Goal: Check status: Check status

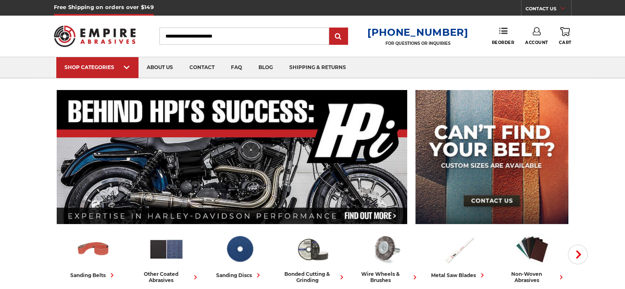
click at [537, 10] on link "CONTACT US" at bounding box center [548, 9] width 46 height 11
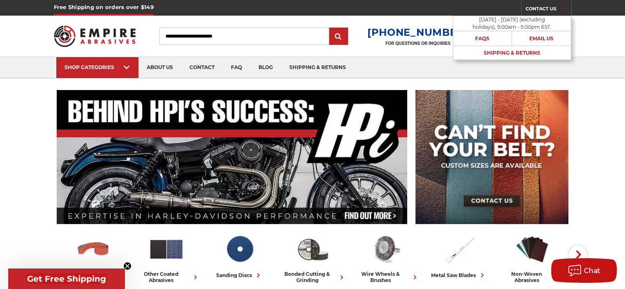
click at [537, 10] on link "CONTACT US" at bounding box center [548, 9] width 46 height 11
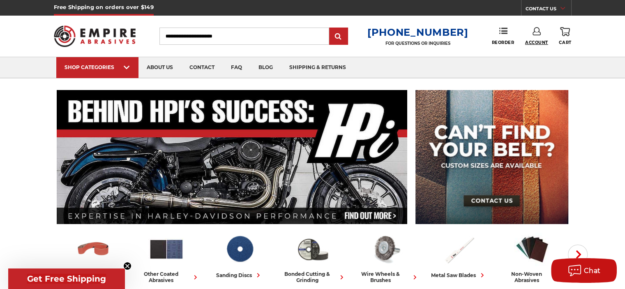
click at [545, 40] on span "Account" at bounding box center [536, 42] width 23 height 5
click at [545, 55] on link "Account" at bounding box center [536, 54] width 59 height 16
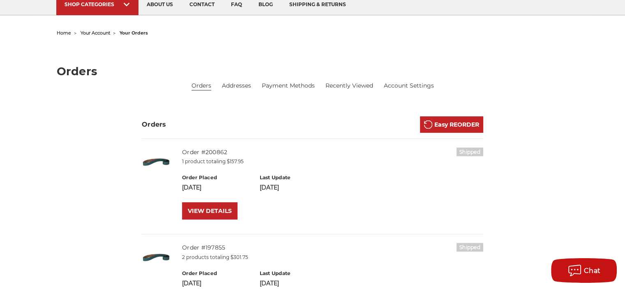
scroll to position [41, 0]
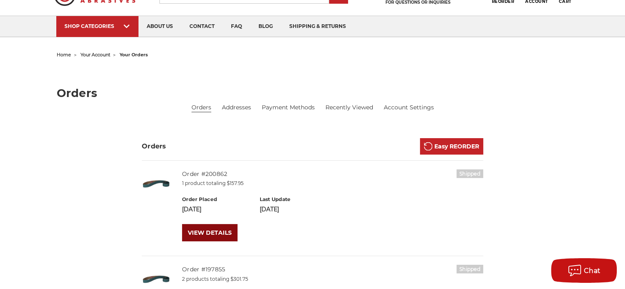
click at [222, 235] on link "VIEW DETAILS" at bounding box center [209, 232] width 55 height 17
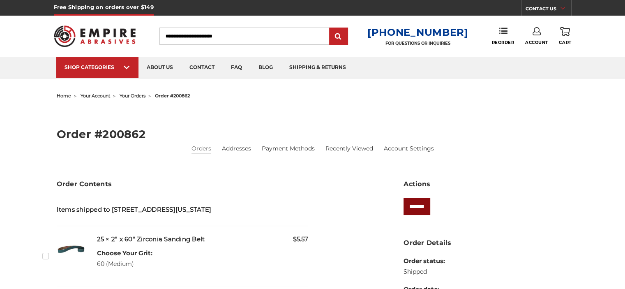
scroll to position [123, 0]
